Goal: Transaction & Acquisition: Purchase product/service

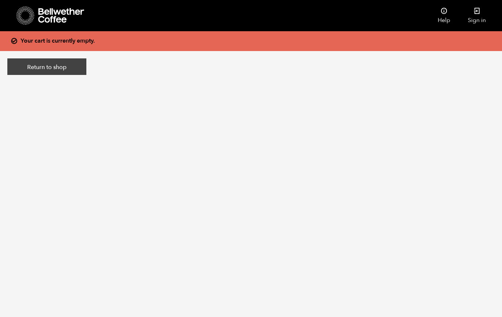
click at [73, 69] on link "Return to shop" at bounding box center [46, 66] width 79 height 17
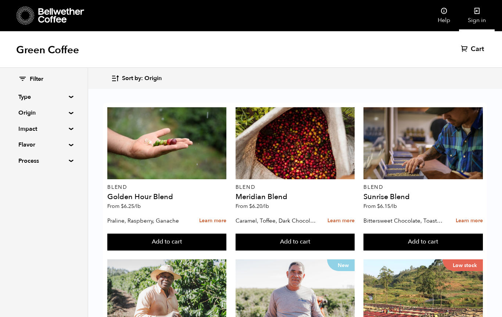
click at [479, 14] on icon at bounding box center [477, 10] width 7 height 7
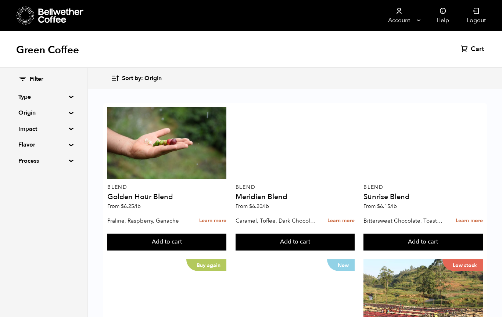
scroll to position [451, 0]
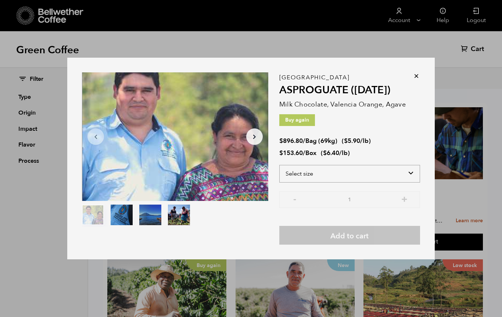
click at [389, 183] on select "Select size Bag (69kg) (152 lbs) Box (24 lbs)" at bounding box center [350, 174] width 141 height 18
select select "box"
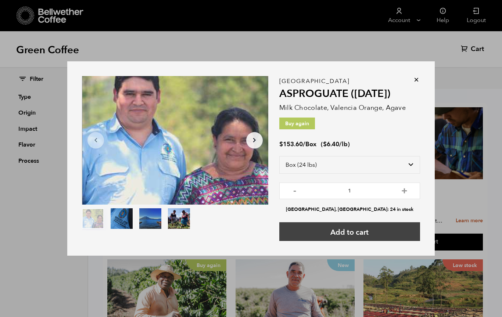
click at [385, 241] on button "Add to cart" at bounding box center [350, 232] width 141 height 19
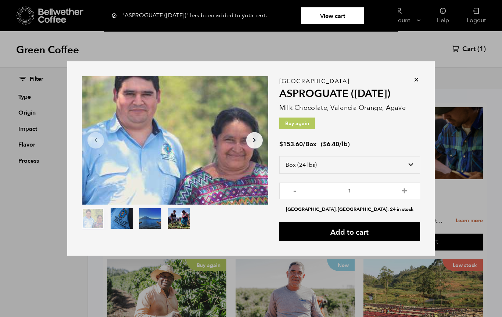
click at [414, 83] on icon at bounding box center [416, 79] width 7 height 7
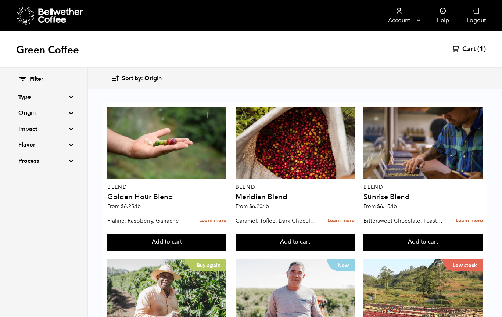
scroll to position [180, 0]
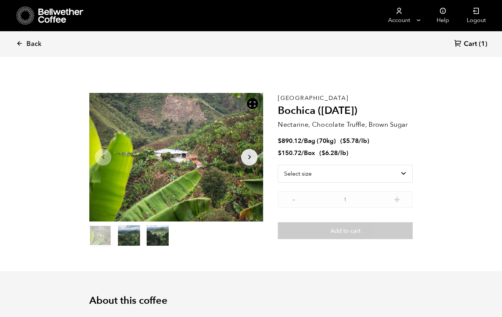
scroll to position [320, 315]
click at [378, 174] on select "Select size Bag (70kg) (154 lbs) Box (24 lbs)" at bounding box center [345, 174] width 135 height 18
select select "box"
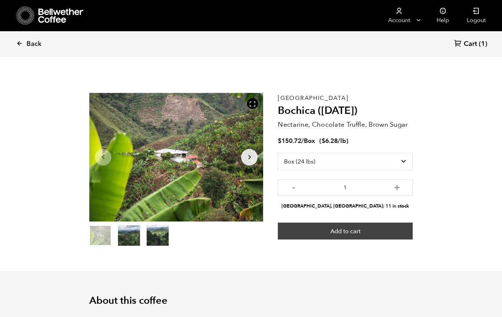
click at [365, 234] on button "Add to cart" at bounding box center [345, 231] width 135 height 17
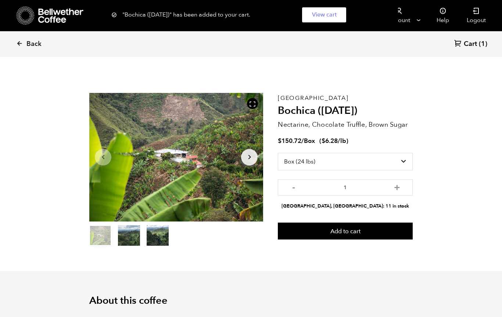
click at [473, 40] on span "Cart" at bounding box center [470, 44] width 13 height 9
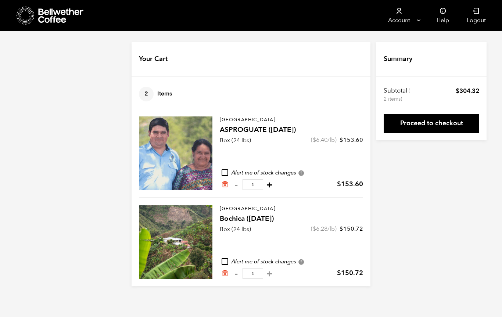
click at [265, 186] on button "+" at bounding box center [269, 184] width 9 height 7
type input "2"
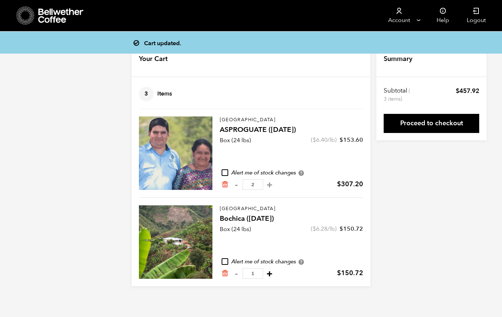
click at [267, 274] on button "+" at bounding box center [269, 273] width 9 height 7
type input "2"
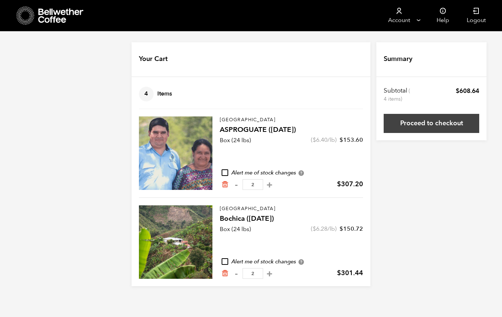
click at [433, 126] on link "Proceed to checkout" at bounding box center [432, 123] width 96 height 19
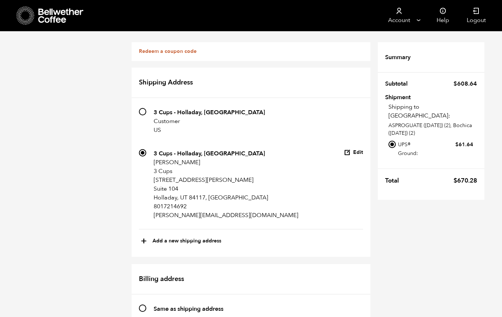
scroll to position [537, 0]
radio input "true"
